Goal: Check status: Check status

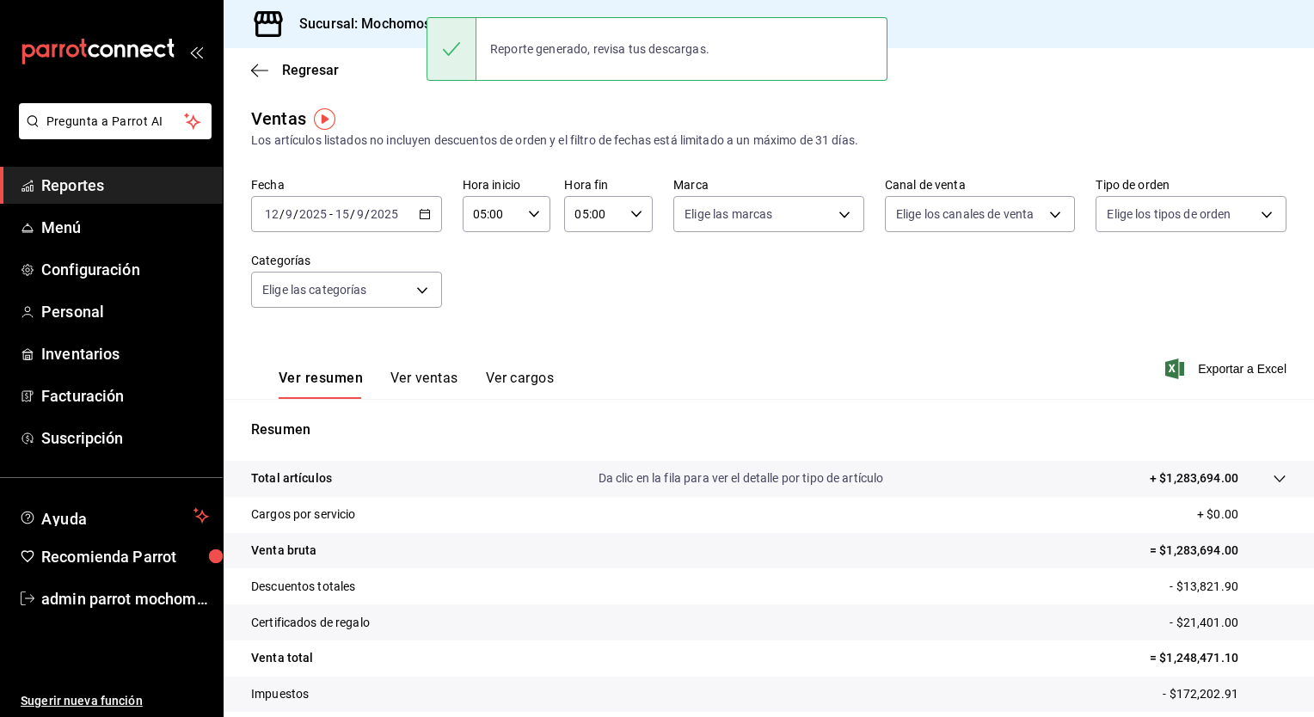
click at [423, 215] on icon "button" at bounding box center [425, 214] width 12 height 12
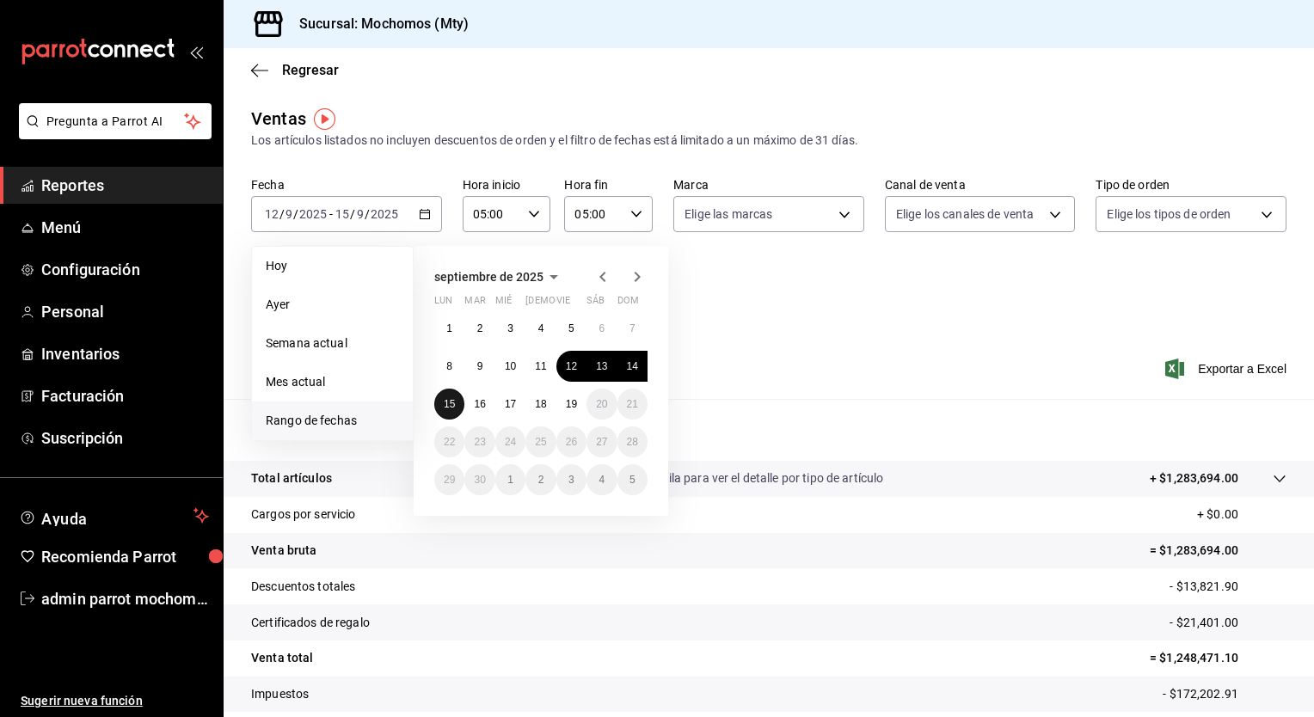
click at [449, 397] on button "15" at bounding box center [449, 404] width 30 height 31
click at [477, 402] on abbr "16" at bounding box center [479, 404] width 11 height 12
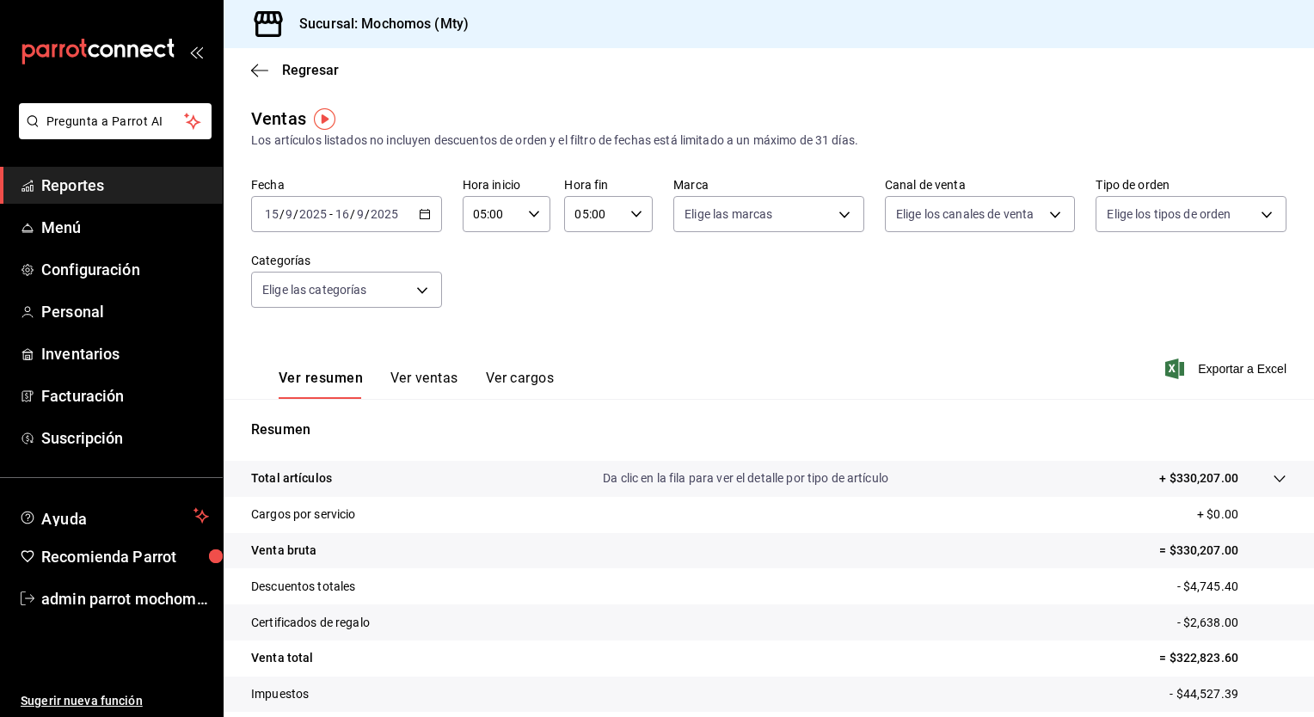
click at [1273, 479] on icon at bounding box center [1280, 479] width 14 height 14
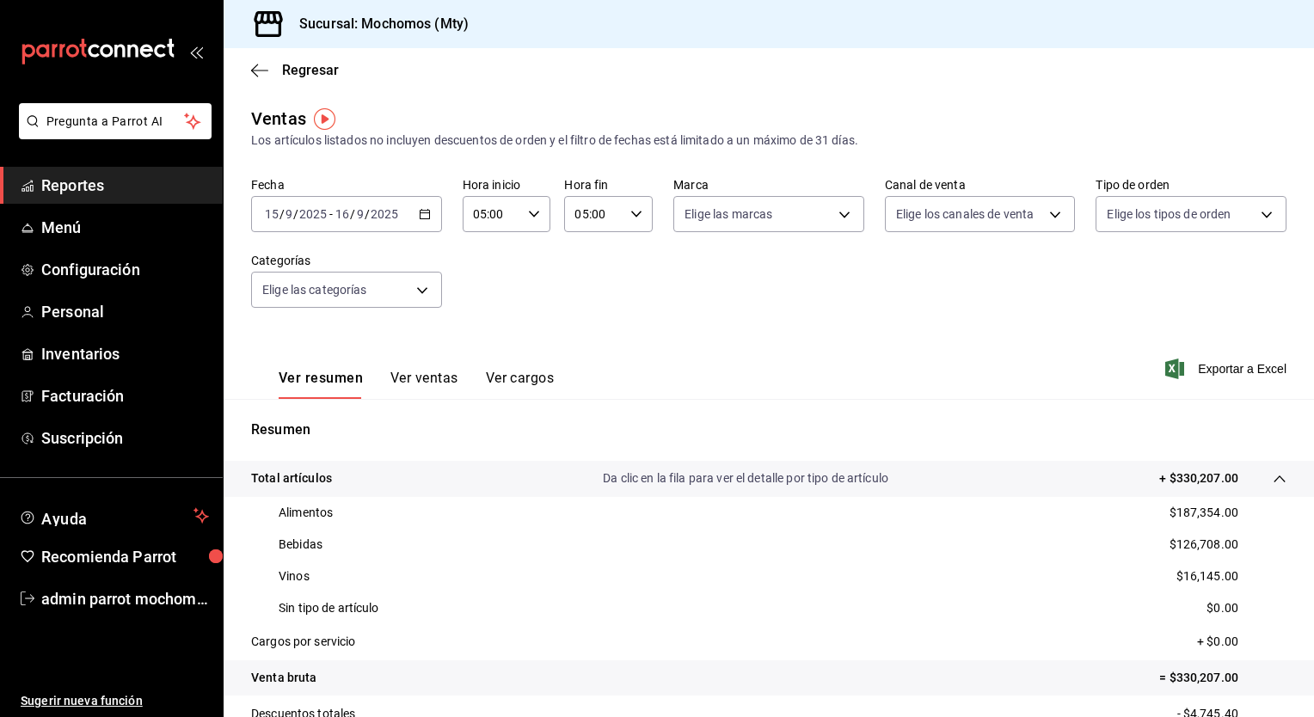
click at [419, 215] on icon "button" at bounding box center [425, 214] width 12 height 12
click at [422, 218] on icon "button" at bounding box center [425, 214] width 12 height 12
click at [421, 220] on div "[DATE] [DATE] - [DATE] [DATE]" at bounding box center [346, 214] width 191 height 36
click at [422, 212] on \(Stroke\) "button" at bounding box center [424, 212] width 9 height 1
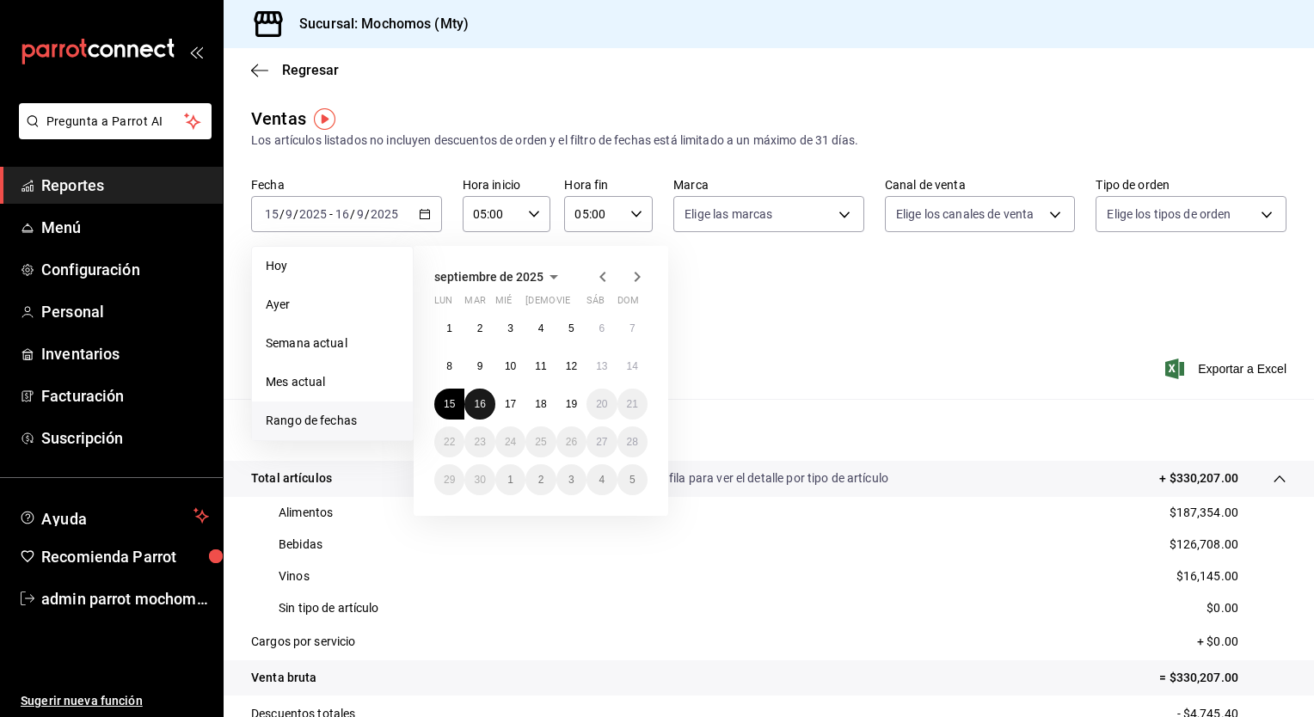
click at [479, 401] on abbr "16" at bounding box center [479, 404] width 11 height 12
click at [515, 407] on abbr "17" at bounding box center [510, 404] width 11 height 12
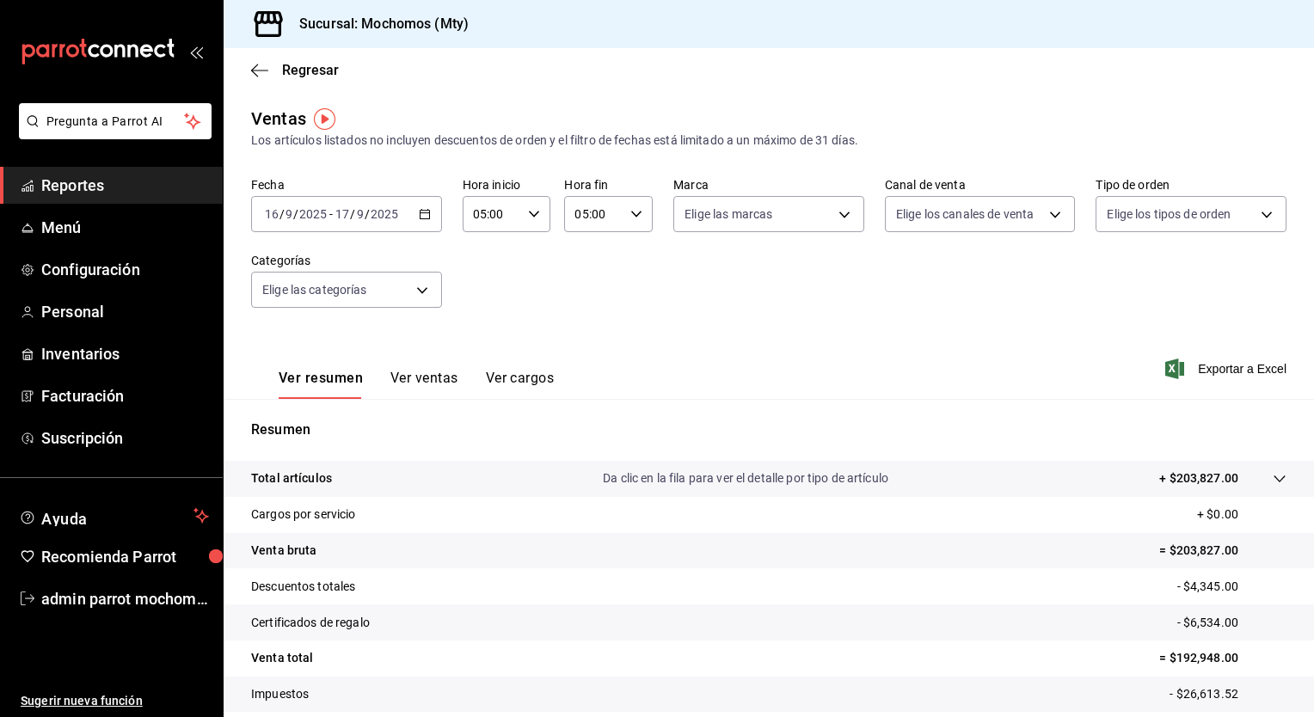
click at [1273, 477] on icon at bounding box center [1280, 479] width 14 height 14
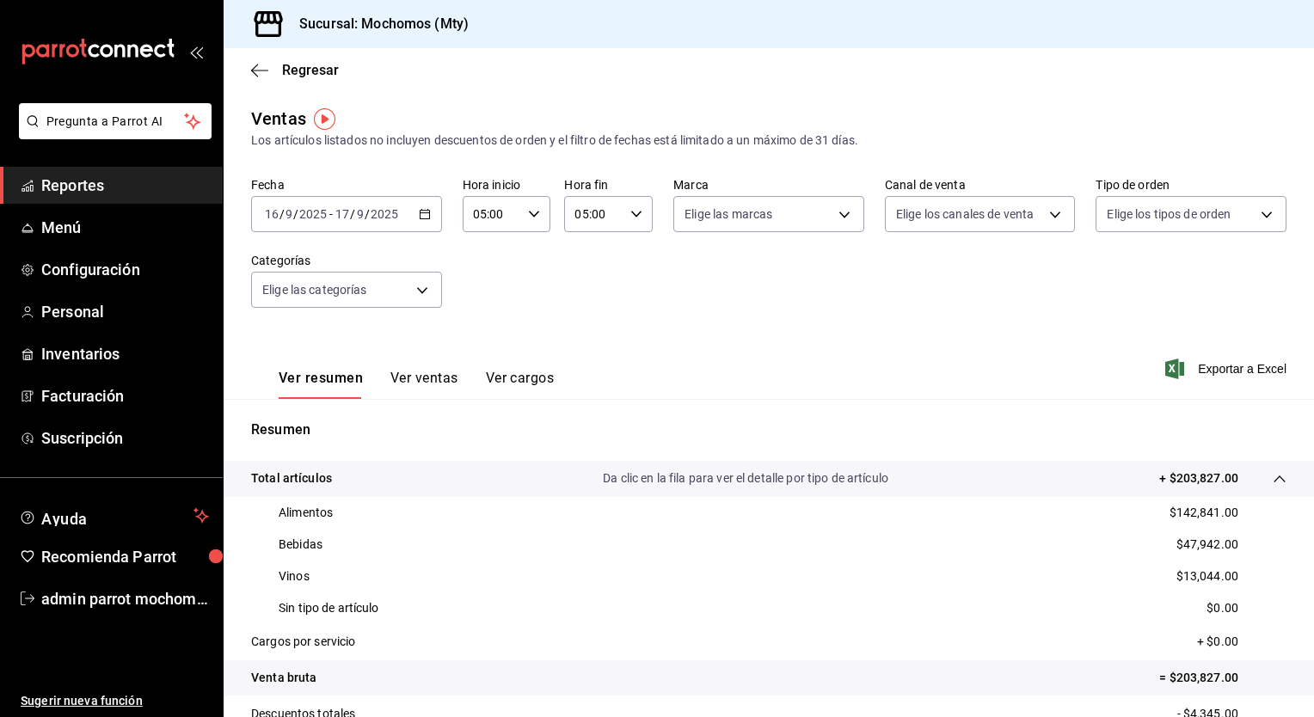
click at [423, 213] on icon "button" at bounding box center [425, 214] width 12 height 12
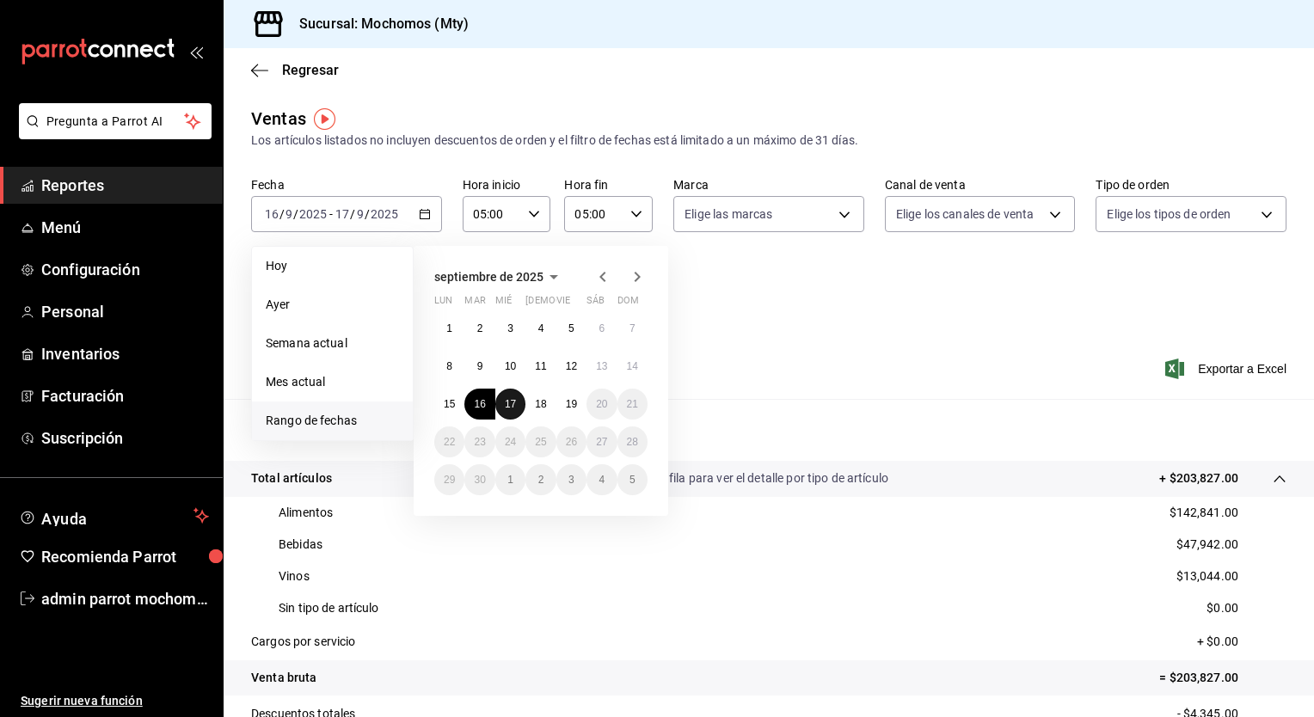
click at [510, 404] on abbr "17" at bounding box center [510, 404] width 11 height 12
click at [540, 406] on abbr "18" at bounding box center [540, 404] width 11 height 12
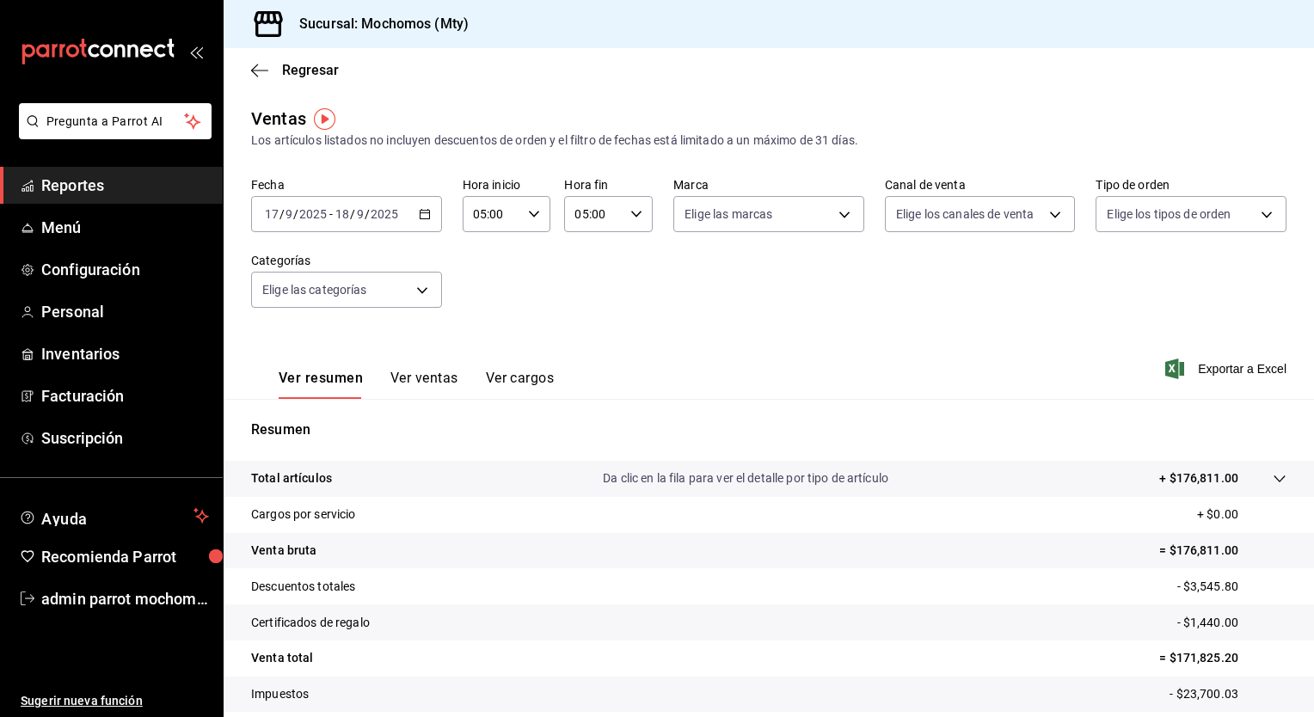
click at [1273, 482] on icon at bounding box center [1280, 479] width 14 height 14
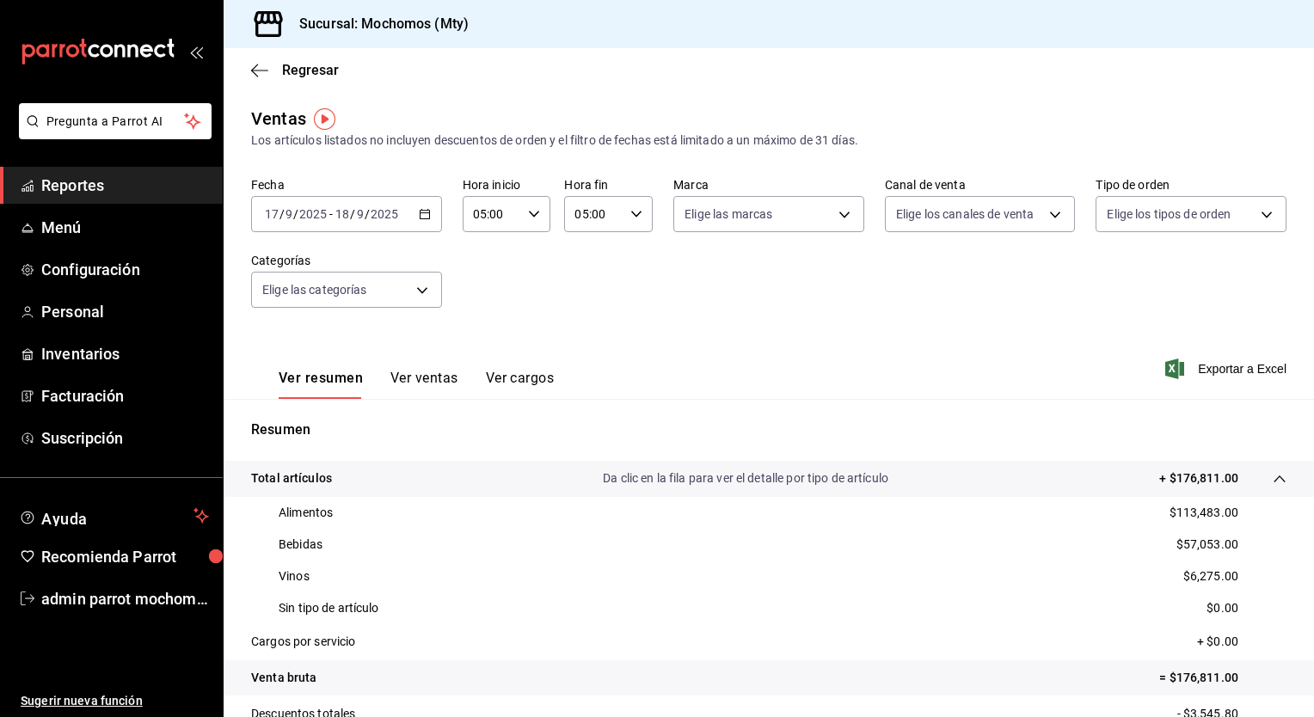
click at [425, 215] on icon "button" at bounding box center [425, 214] width 12 height 12
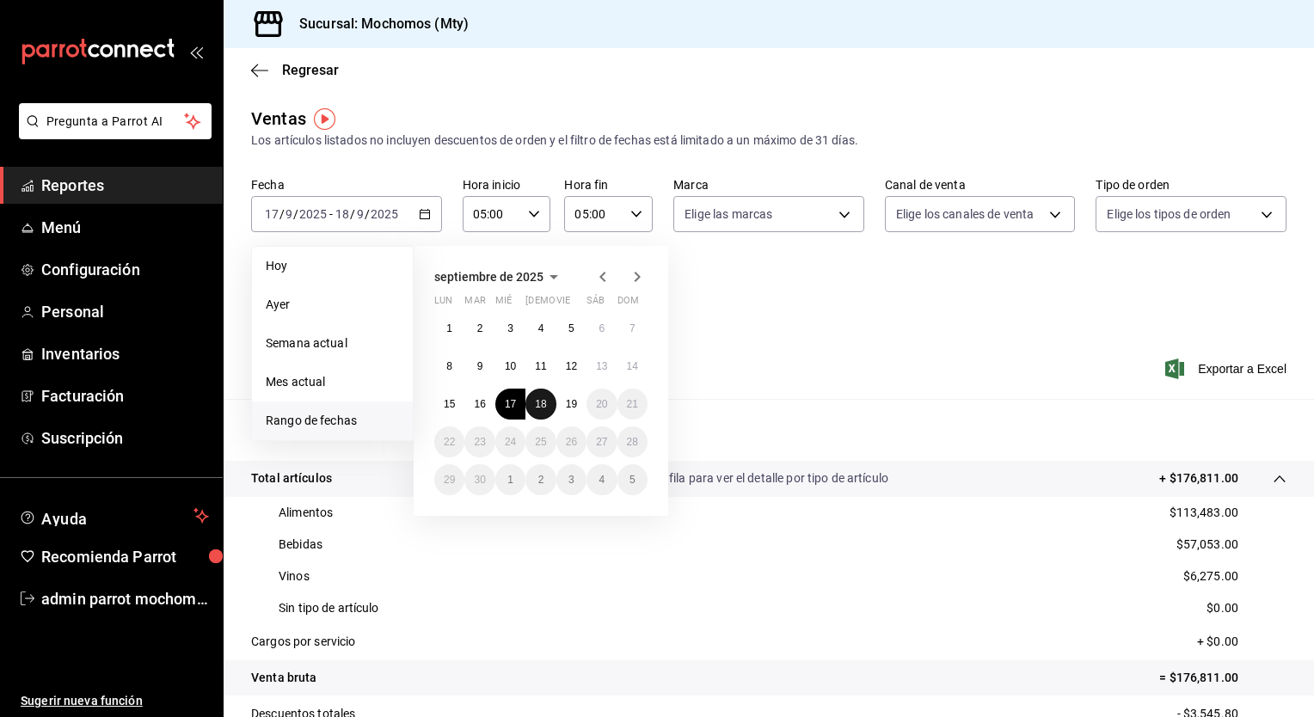
click at [543, 404] on abbr "18" at bounding box center [540, 404] width 11 height 12
click at [573, 407] on abbr "19" at bounding box center [571, 404] width 11 height 12
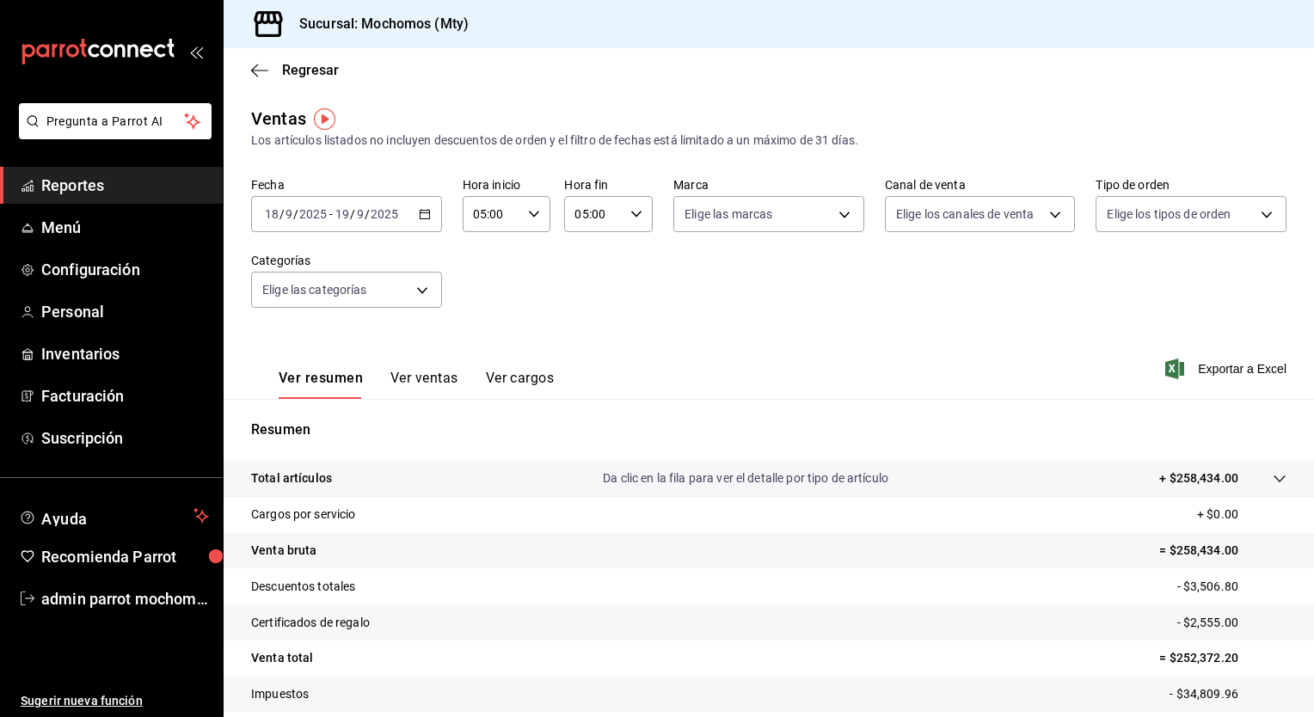
click at [1273, 479] on icon at bounding box center [1280, 479] width 14 height 14
